Goal: Information Seeking & Learning: Check status

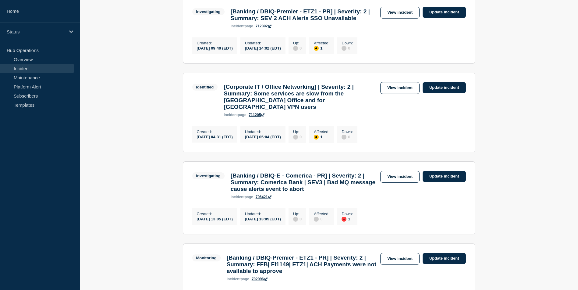
scroll to position [213, 0]
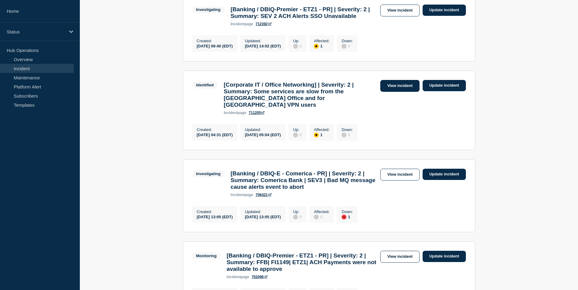
click at [403, 92] on link "View incident" at bounding box center [399, 86] width 39 height 12
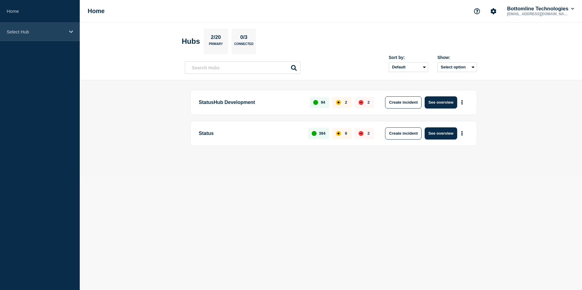
click at [67, 34] on div "Select Hub" at bounding box center [40, 32] width 80 height 19
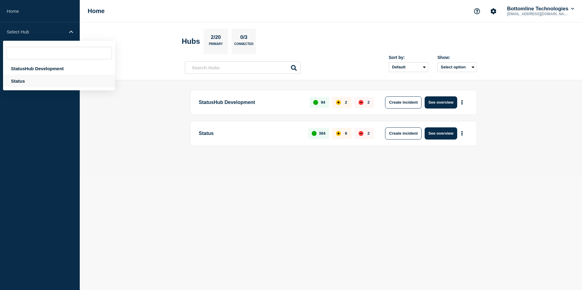
click at [34, 78] on div "Status" at bounding box center [59, 81] width 112 height 12
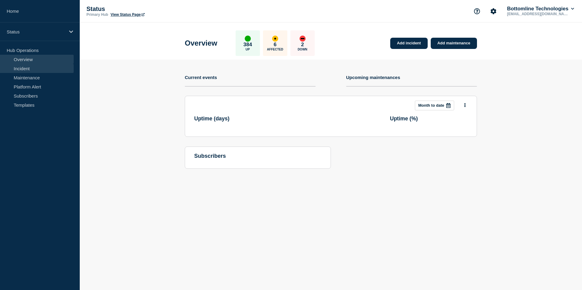
click at [44, 71] on link "Incident" at bounding box center [37, 68] width 74 height 9
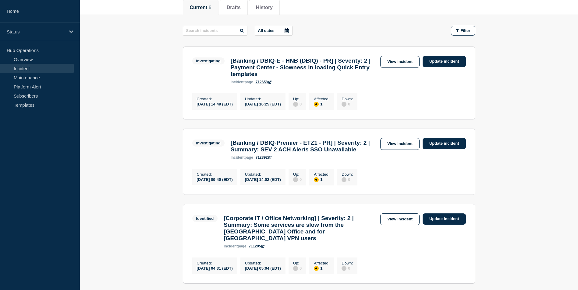
scroll to position [122, 0]
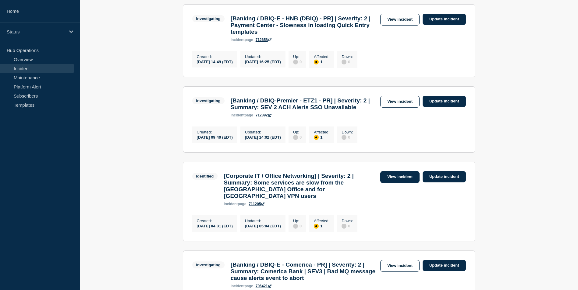
click at [391, 183] on link "View incident" at bounding box center [399, 177] width 39 height 12
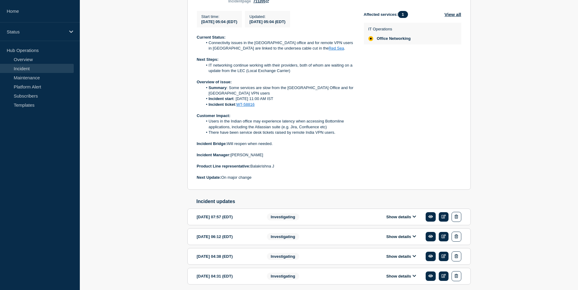
scroll to position [180, 0]
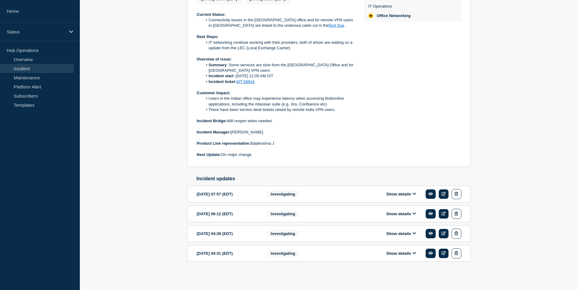
click at [412, 232] on button "Show details" at bounding box center [400, 233] width 33 height 5
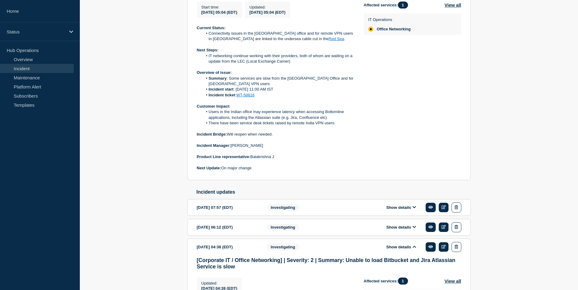
scroll to position [163, 0]
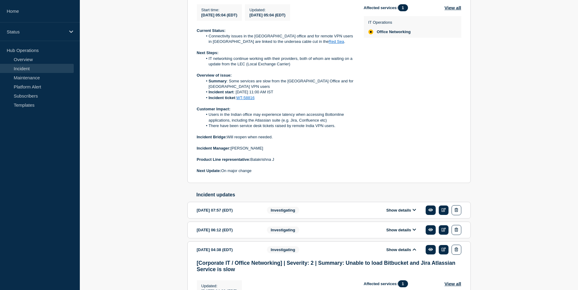
click at [400, 230] on button "Show details" at bounding box center [400, 230] width 33 height 5
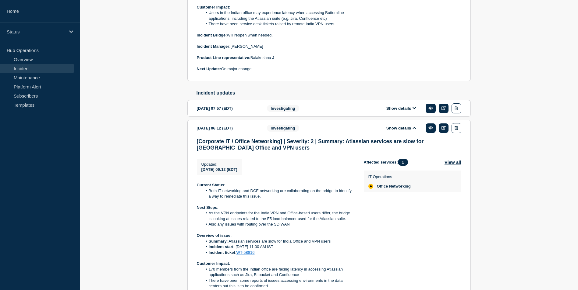
scroll to position [254, 0]
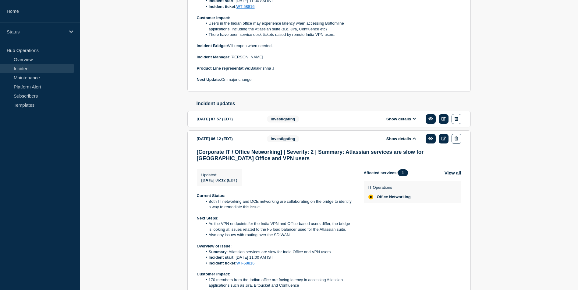
click at [401, 121] on button "Show details" at bounding box center [400, 119] width 33 height 5
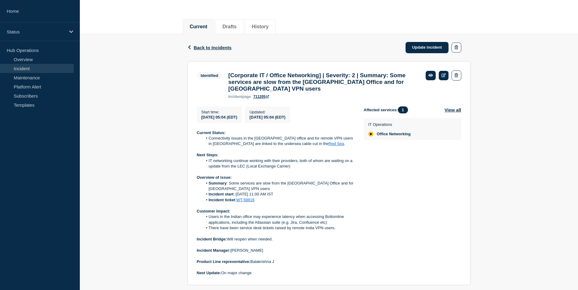
scroll to position [61, 0]
